Goal: Task Accomplishment & Management: Use online tool/utility

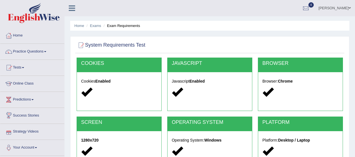
scroll to position [112, 0]
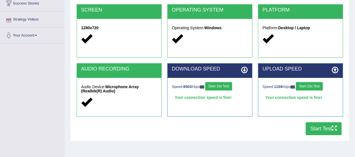
click at [66, 6] on div "Home Exams Exam Requirements System Requirements Test [GEOGRAPHIC_DATA] Cookies…" at bounding box center [210, 28] width 291 height 281
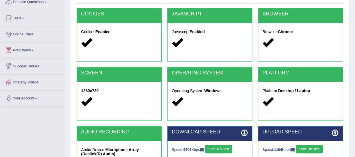
scroll to position [0, 0]
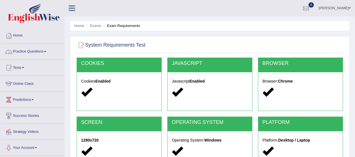
click at [42, 51] on link "Practice Questions" at bounding box center [32, 51] width 64 height 14
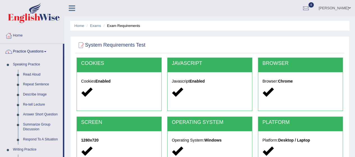
click at [67, 99] on div "Home Exams Exam Requirements System Requirements Test [GEOGRAPHIC_DATA] Cookies…" at bounding box center [210, 140] width 291 height 281
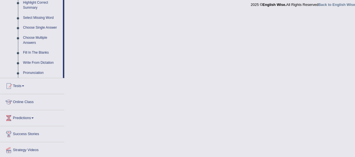
scroll to position [298, 0]
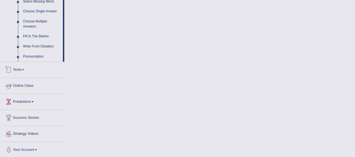
click at [19, 67] on link "Tests" at bounding box center [32, 69] width 64 height 14
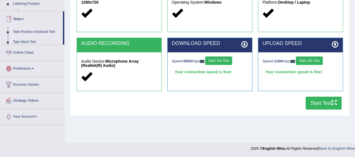
scroll to position [118, 0]
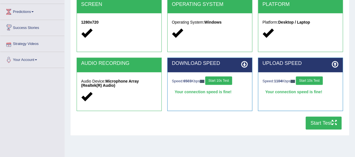
click at [67, 20] on div "Home Exams Exam Requirements System Requirements Test [GEOGRAPHIC_DATA] Cookies…" at bounding box center [210, 22] width 291 height 281
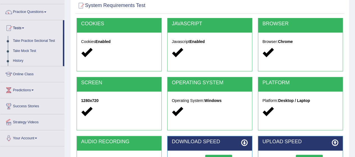
scroll to position [39, 0]
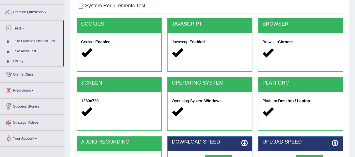
click at [38, 40] on link "Take Practice Sectional Test" at bounding box center [36, 41] width 53 height 10
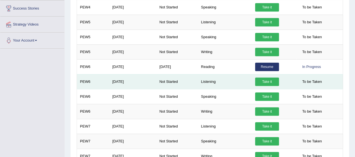
click at [262, 82] on link "Take it" at bounding box center [267, 82] width 24 height 8
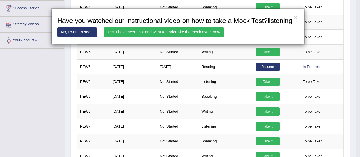
click at [137, 32] on link "Yes, I have seen that and want to undertake the mock exam now" at bounding box center [164, 32] width 120 height 10
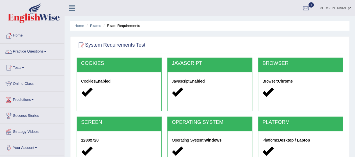
scroll to position [137, 0]
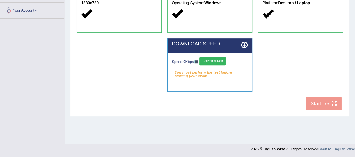
click at [216, 63] on button "Start 10s Test" at bounding box center [212, 61] width 27 height 8
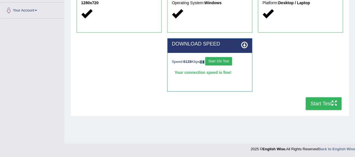
click at [311, 106] on button "Start Test" at bounding box center [324, 103] width 36 height 13
